Goal: Information Seeking & Learning: Compare options

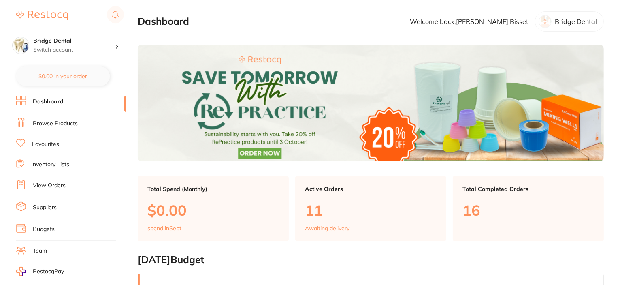
click at [45, 102] on link "Dashboard" at bounding box center [48, 102] width 31 height 8
click at [48, 124] on link "Browse Products" at bounding box center [55, 124] width 45 height 8
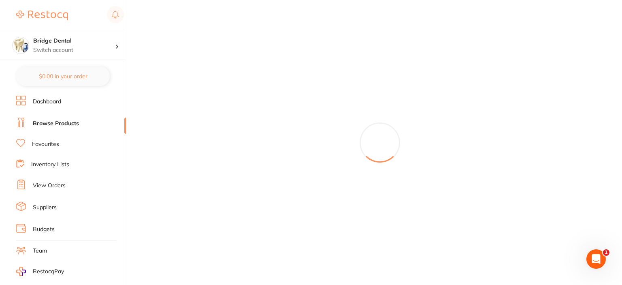
click at [67, 125] on link "Browse Products" at bounding box center [56, 124] width 46 height 8
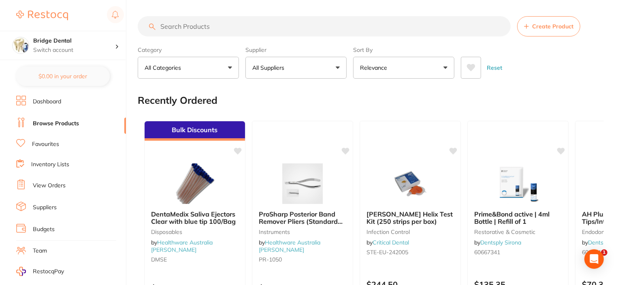
click at [175, 30] on input "search" at bounding box center [324, 26] width 373 height 20
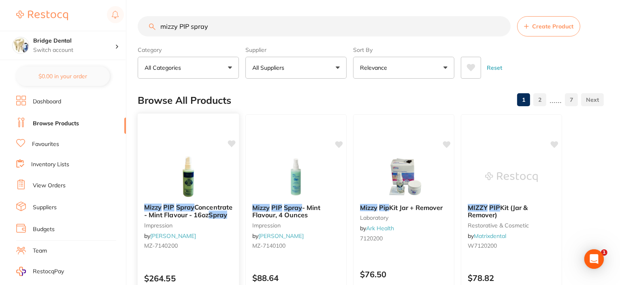
click at [188, 188] on img at bounding box center [188, 176] width 53 height 41
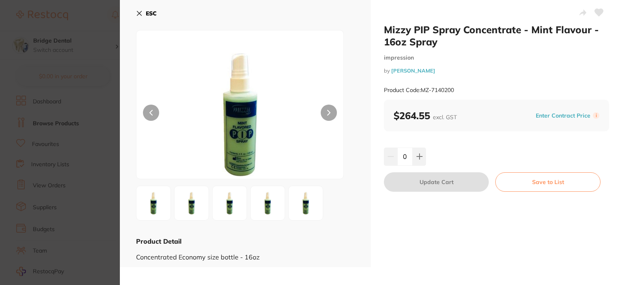
click at [324, 113] on button at bounding box center [329, 113] width 16 height 16
click at [241, 139] on img at bounding box center [240, 115] width 124 height 128
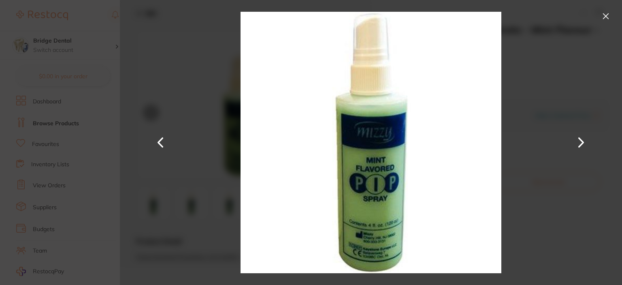
click at [583, 141] on button at bounding box center [581, 142] width 19 height 143
click at [603, 14] on button at bounding box center [606, 16] width 13 height 13
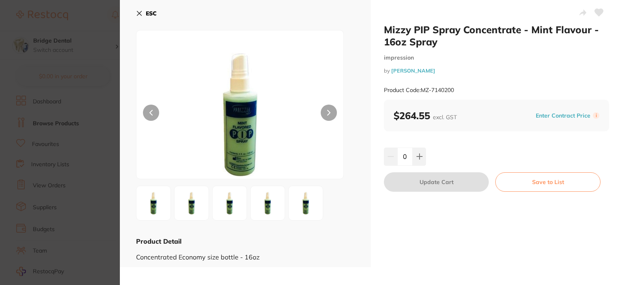
click at [139, 12] on icon at bounding box center [139, 13] width 6 height 6
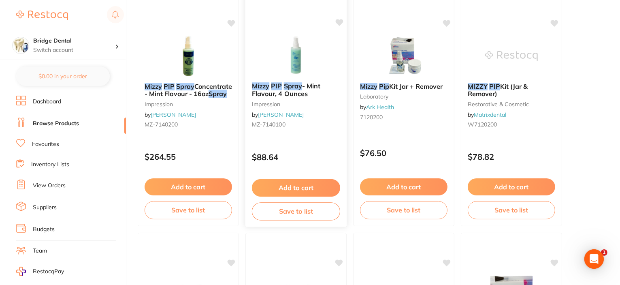
scroll to position [122, 0]
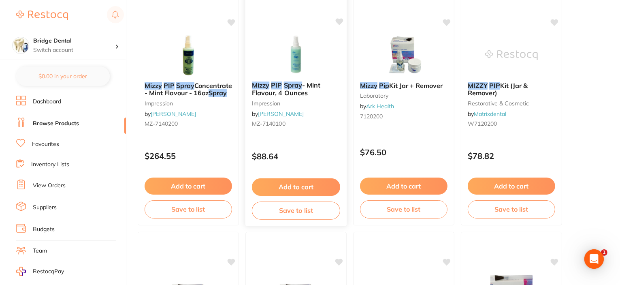
click at [298, 63] on img at bounding box center [295, 54] width 53 height 41
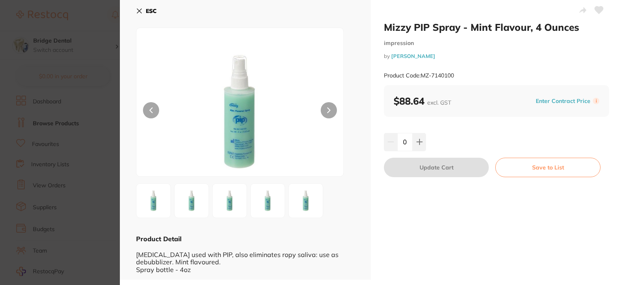
scroll to position [3, 0]
click at [325, 109] on button at bounding box center [329, 109] width 16 height 16
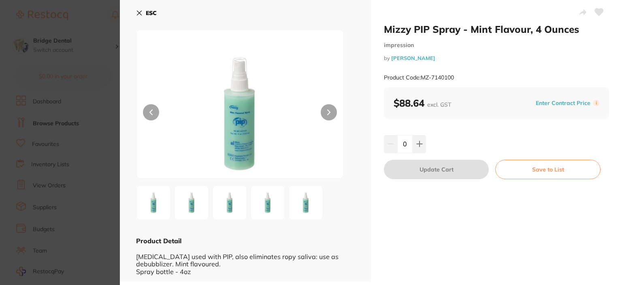
scroll to position [0, 0]
click at [327, 116] on button at bounding box center [329, 113] width 16 height 16
click at [138, 13] on icon at bounding box center [139, 13] width 6 height 6
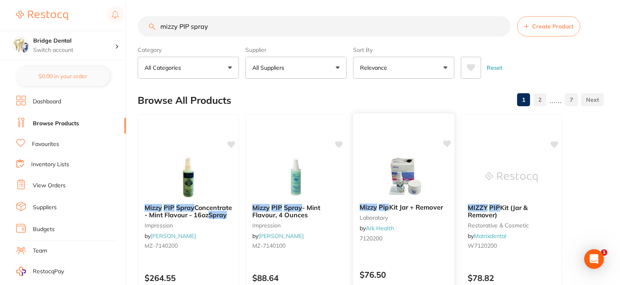
click at [399, 177] on img at bounding box center [403, 176] width 53 height 41
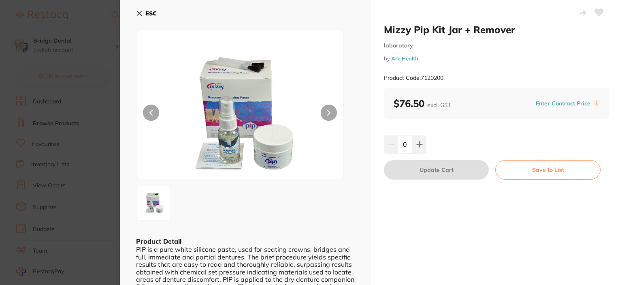
click at [139, 11] on icon at bounding box center [139, 13] width 6 height 6
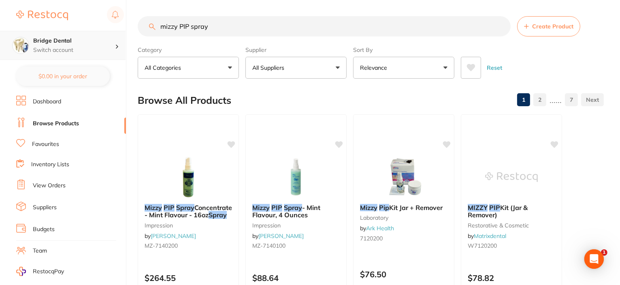
drag, startPoint x: 219, startPoint y: 24, endPoint x: 112, endPoint y: 38, distance: 108.3
click at [112, 38] on div "$0.00 Bridge Dental Switch account Bridge Dental $0.00 in your order Dashboard …" at bounding box center [310, 142] width 620 height 285
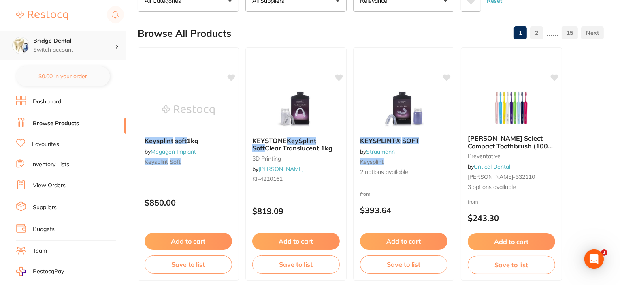
scroll to position [81, 0]
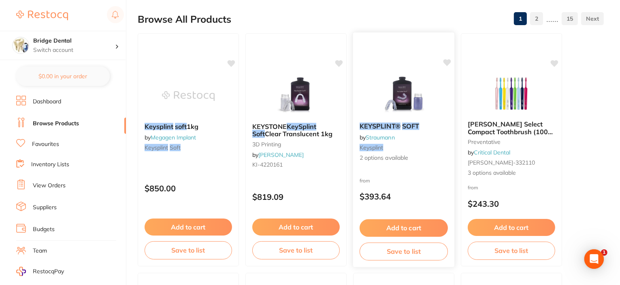
type input "KeySplint soft"
click at [377, 126] on em "KEYSPLINT®" at bounding box center [380, 126] width 41 height 8
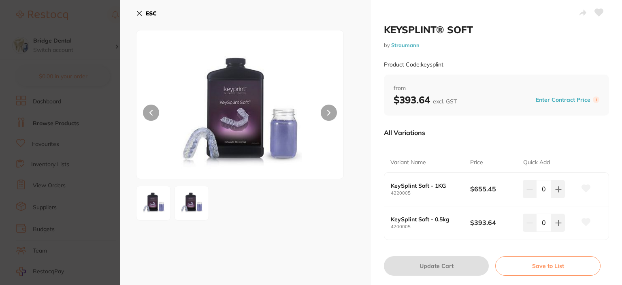
click at [139, 12] on icon at bounding box center [139, 13] width 6 height 6
